Goal: Navigation & Orientation: Find specific page/section

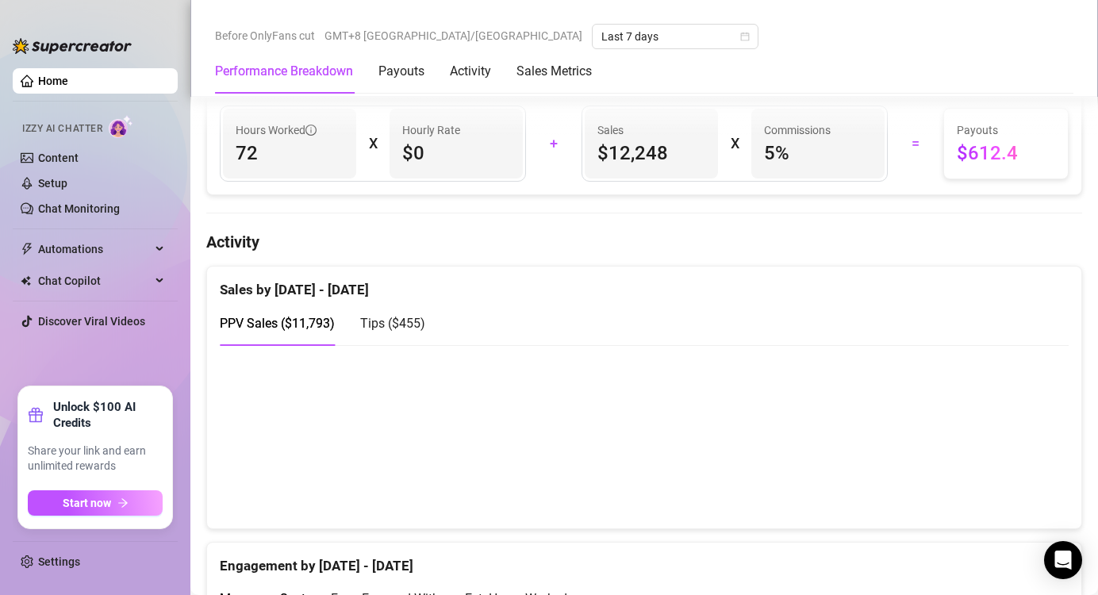
scroll to position [714, 0]
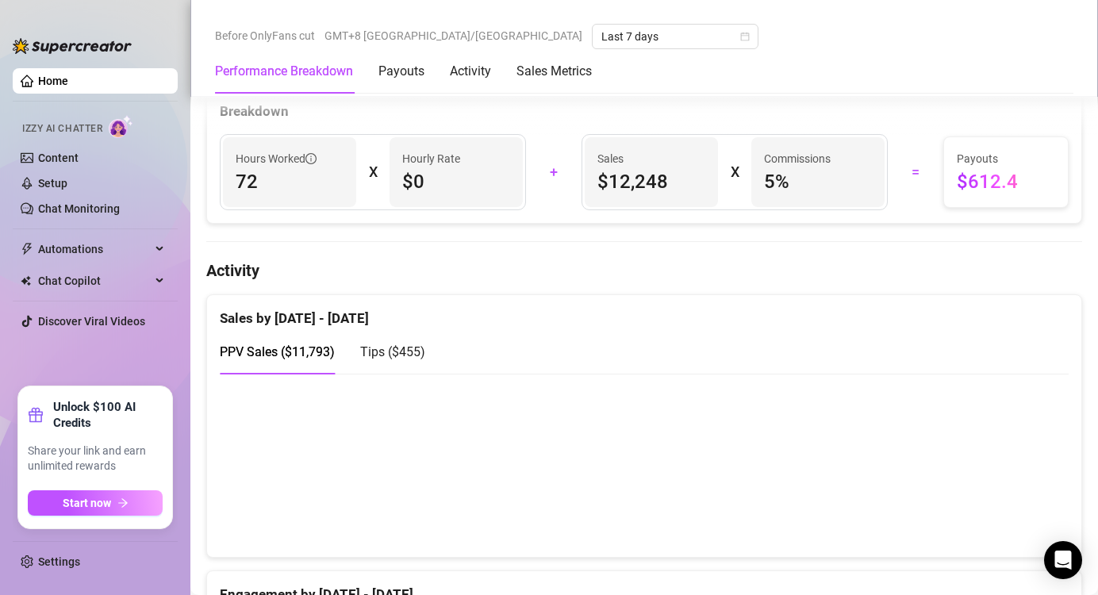
scroll to position [793, 0]
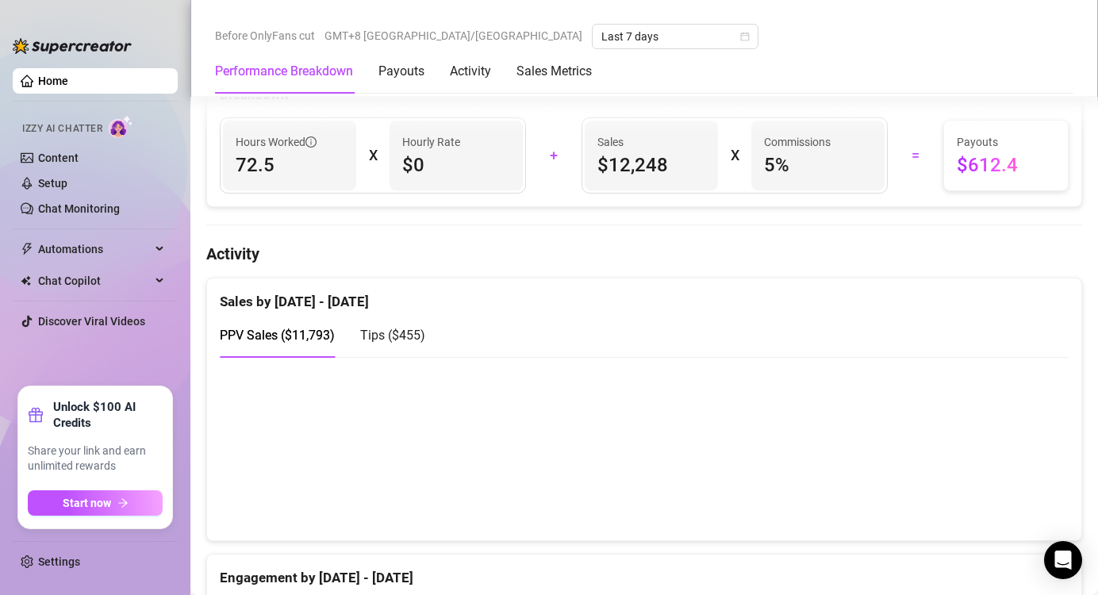
scroll to position [635, 0]
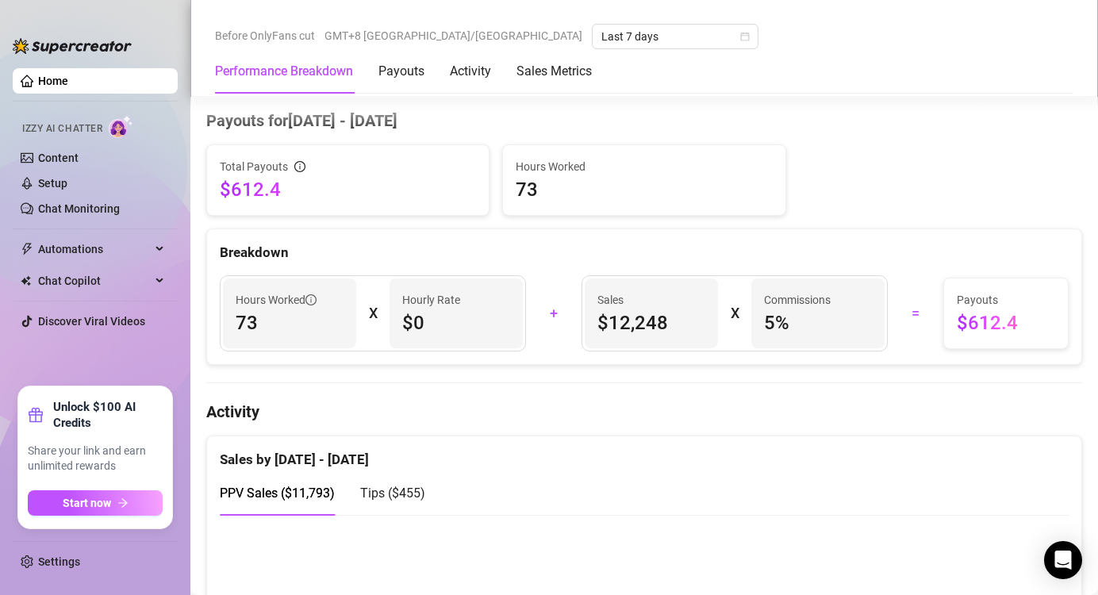
scroll to position [793, 0]
